Goal: Information Seeking & Learning: Check status

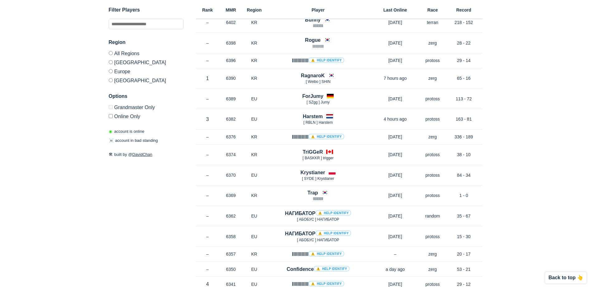
scroll to position [934, 0]
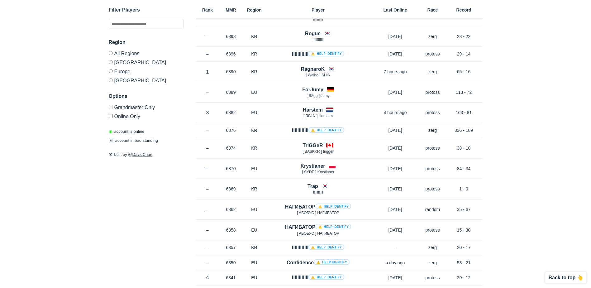
click at [125, 72] on label "Europe" at bounding box center [146, 71] width 75 height 9
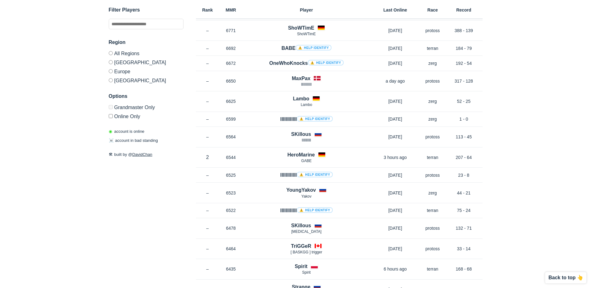
scroll to position [218, 0]
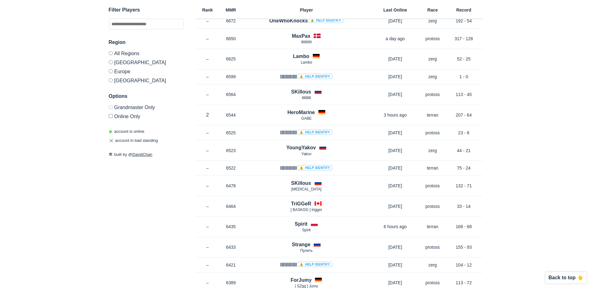
scroll to position [934, 0]
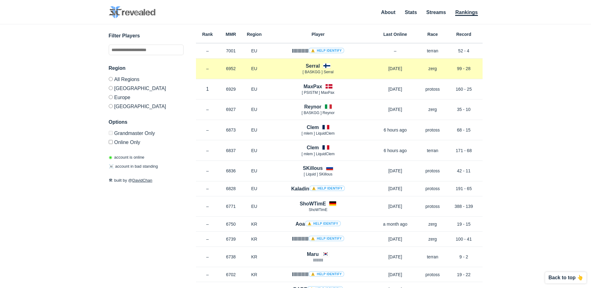
click at [287, 66] on div "Serral [ BASKGG ] Serral" at bounding box center [318, 68] width 104 height 13
click at [314, 67] on h4 "Serral" at bounding box center [313, 65] width 14 height 7
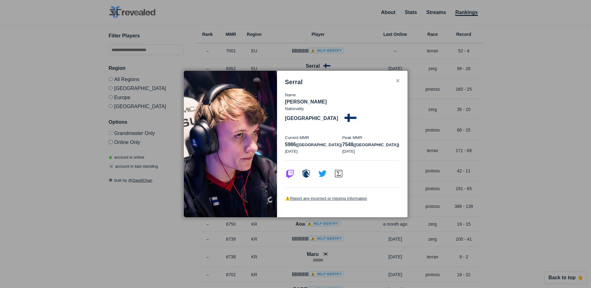
click at [396, 83] on div "✕" at bounding box center [398, 80] width 4 height 5
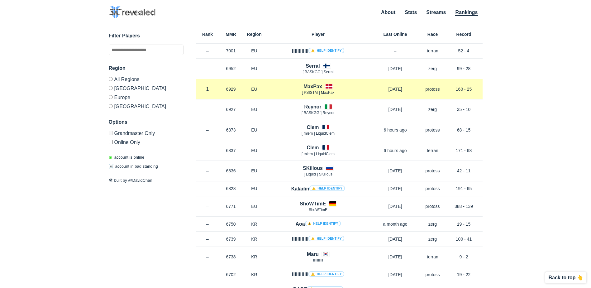
click at [273, 92] on p "[ PSISTM ] MaxPax" at bounding box center [318, 92] width 104 height 5
click at [306, 88] on h4 "MaxPax" at bounding box center [312, 86] width 19 height 7
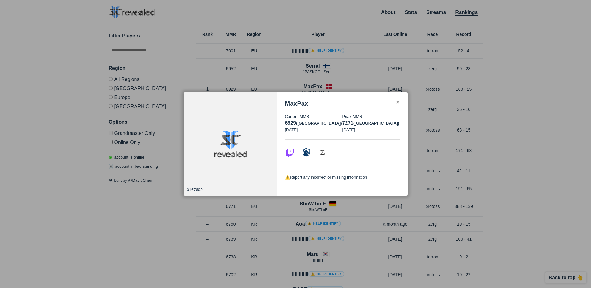
click at [397, 102] on div "✕" at bounding box center [398, 102] width 4 height 5
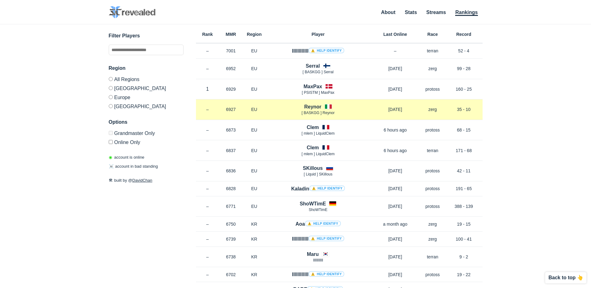
click at [317, 105] on h4 "Reynor" at bounding box center [312, 106] width 17 height 7
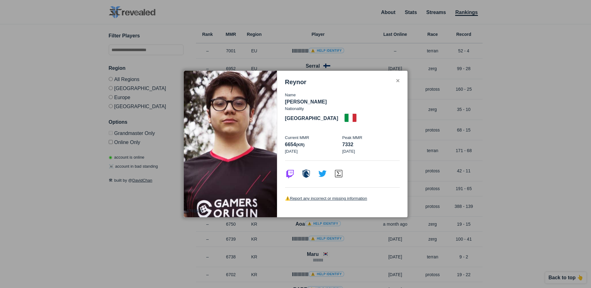
click at [397, 83] on div "✕" at bounding box center [398, 80] width 4 height 5
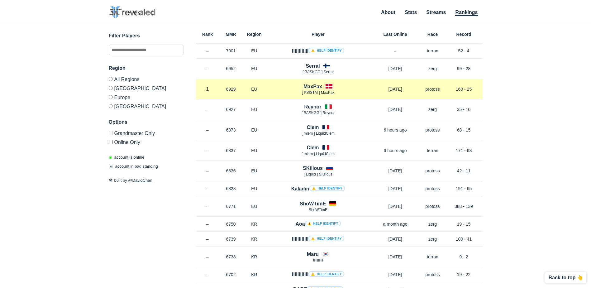
click at [312, 87] on h4 "MaxPax" at bounding box center [312, 86] width 19 height 7
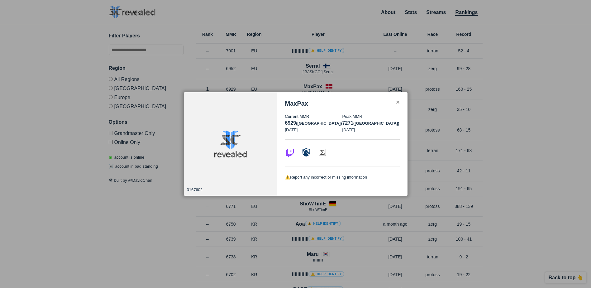
click at [399, 101] on div "✕" at bounding box center [398, 102] width 4 height 5
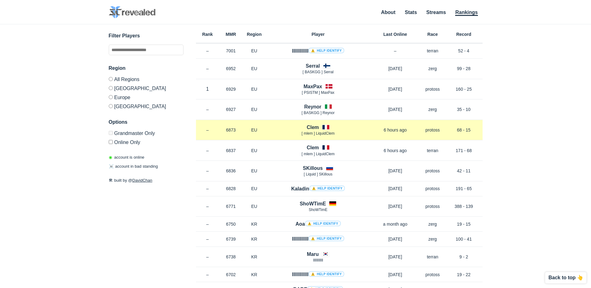
click at [313, 127] on h4 "Clem" at bounding box center [312, 127] width 12 height 7
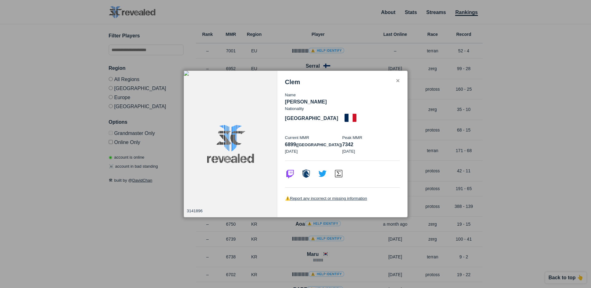
click at [397, 83] on div "✕" at bounding box center [398, 80] width 4 height 5
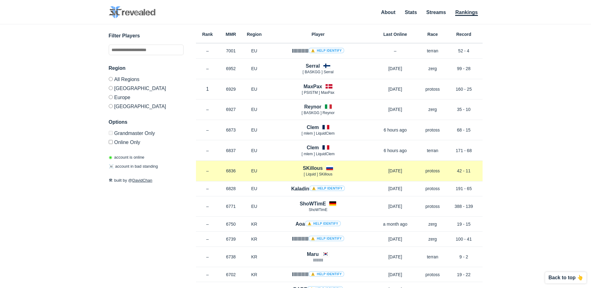
click at [311, 170] on h4 "SKillous" at bounding box center [313, 167] width 20 height 7
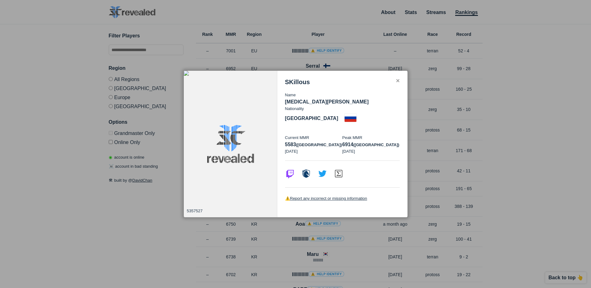
click at [398, 83] on div "✕" at bounding box center [398, 80] width 4 height 5
